Goal: Information Seeking & Learning: Learn about a topic

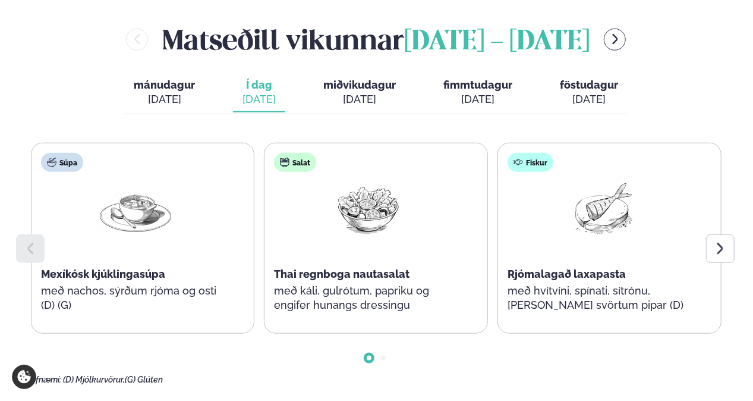
scroll to position [539, 0]
click at [727, 234] on div at bounding box center [720, 248] width 29 height 29
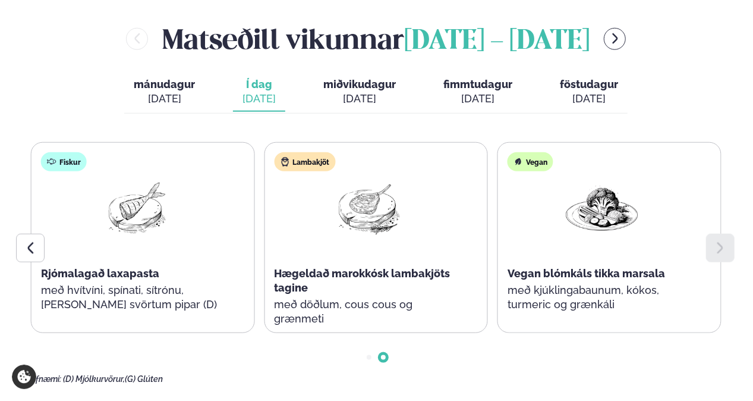
click at [348, 73] on button "miðvikudagur mið. [DATE]" at bounding box center [360, 92] width 92 height 39
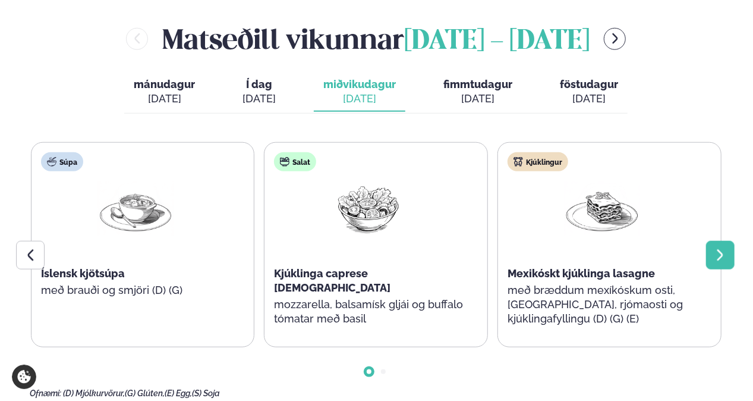
click at [727, 241] on div at bounding box center [720, 255] width 29 height 29
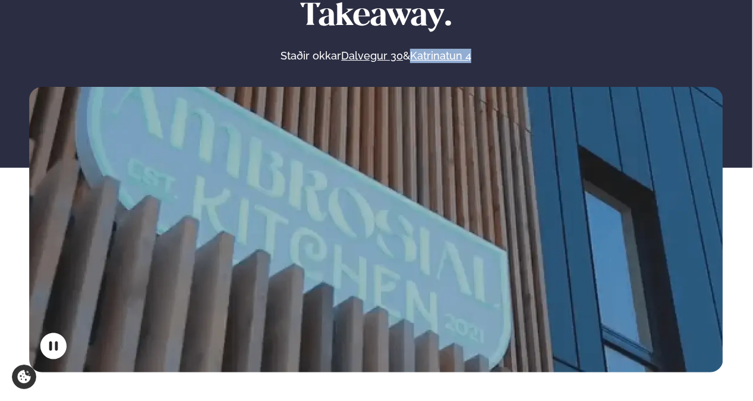
scroll to position [0, 0]
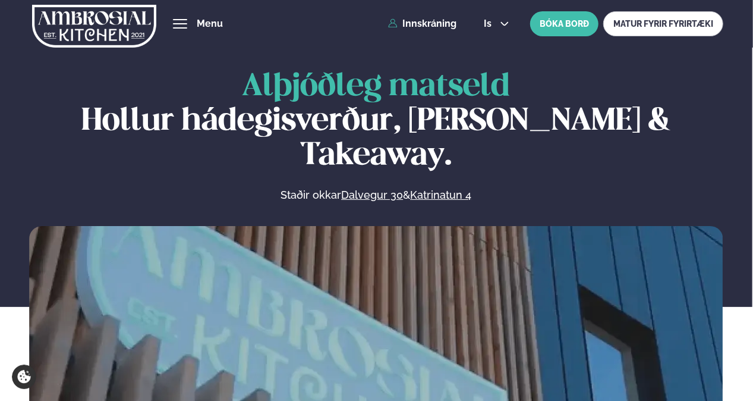
drag, startPoint x: 727, startPoint y: 219, endPoint x: 474, endPoint y: 201, distance: 253.8
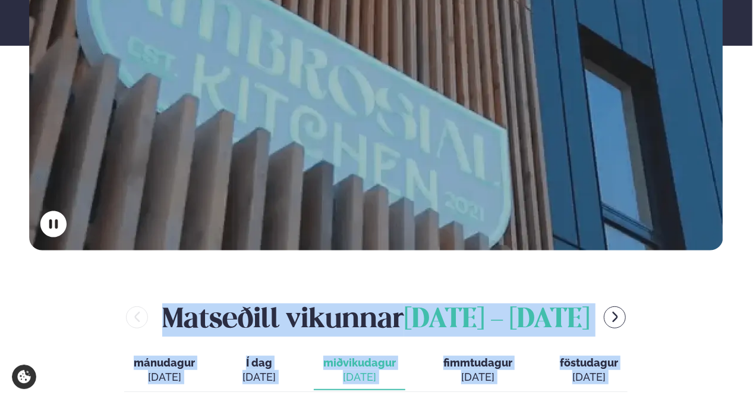
scroll to position [437, 0]
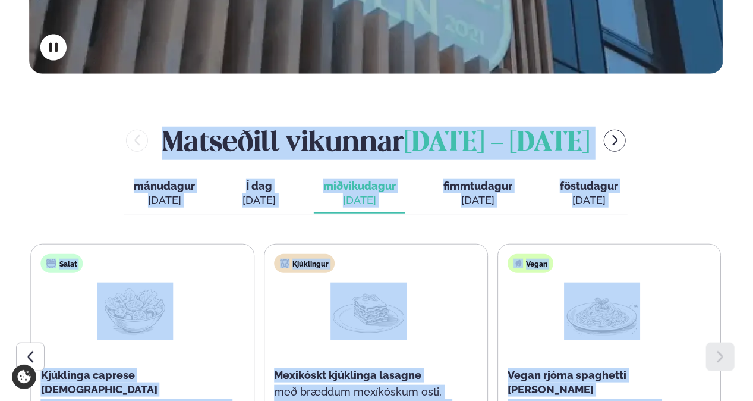
click at [466, 183] on div "[PERSON_NAME] [DATE] - [DATE] [PERSON_NAME]. [DATE] Í dag Í d. [DATE] miðvikuda…" at bounding box center [376, 310] width 693 height 379
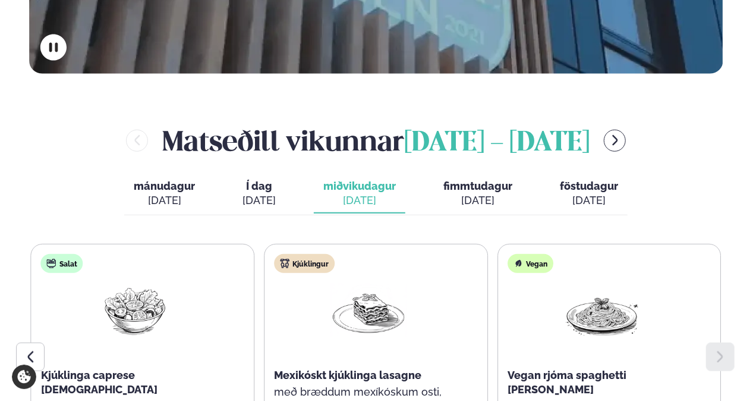
click at [468, 193] on div "[DATE]" at bounding box center [477, 200] width 69 height 14
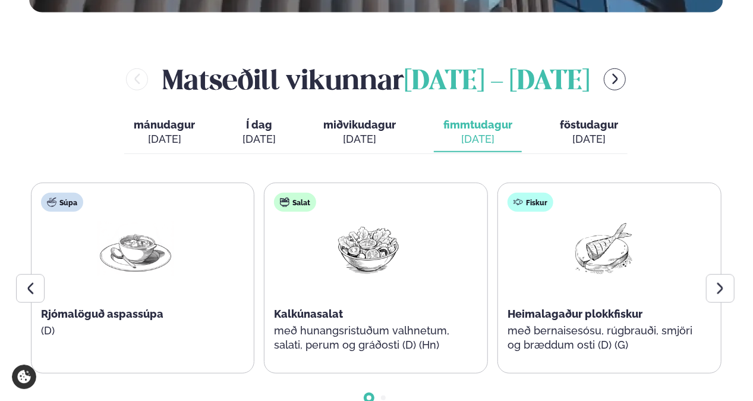
scroll to position [499, 0]
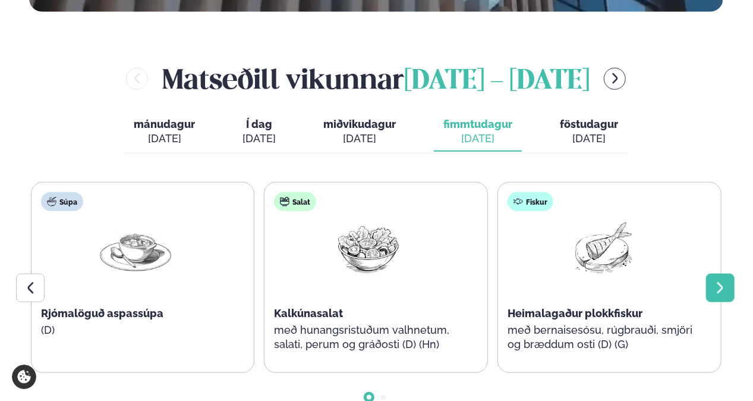
click at [718, 281] on icon at bounding box center [720, 288] width 14 height 14
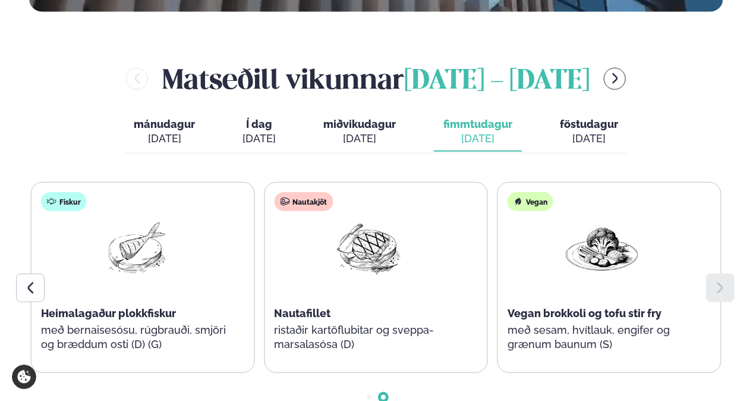
click at [597, 307] on span "Vegan brokkoli og tofu stir fry" at bounding box center [585, 313] width 154 height 12
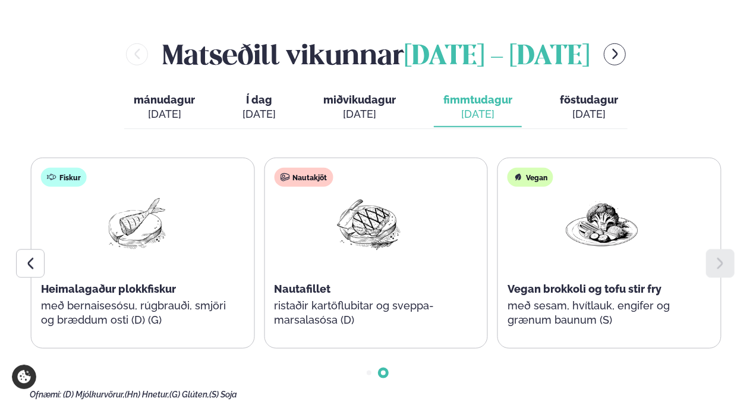
scroll to position [524, 0]
click at [279, 87] on button "Í dag Í d. [DATE]" at bounding box center [259, 106] width 52 height 39
